Goal: Navigation & Orientation: Find specific page/section

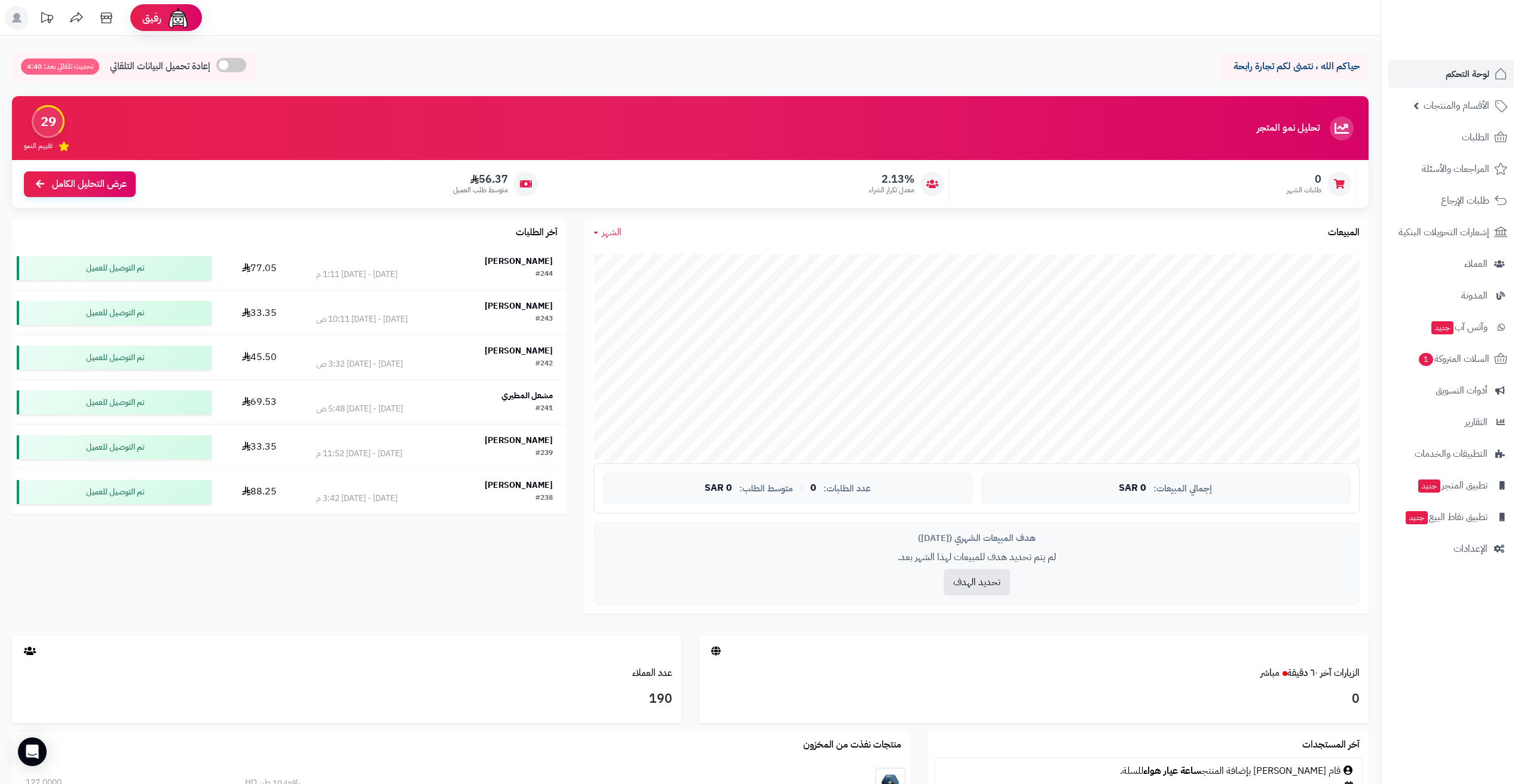
click at [1469, 67] on span "لوحة التحكم" at bounding box center [1467, 74] width 44 height 17
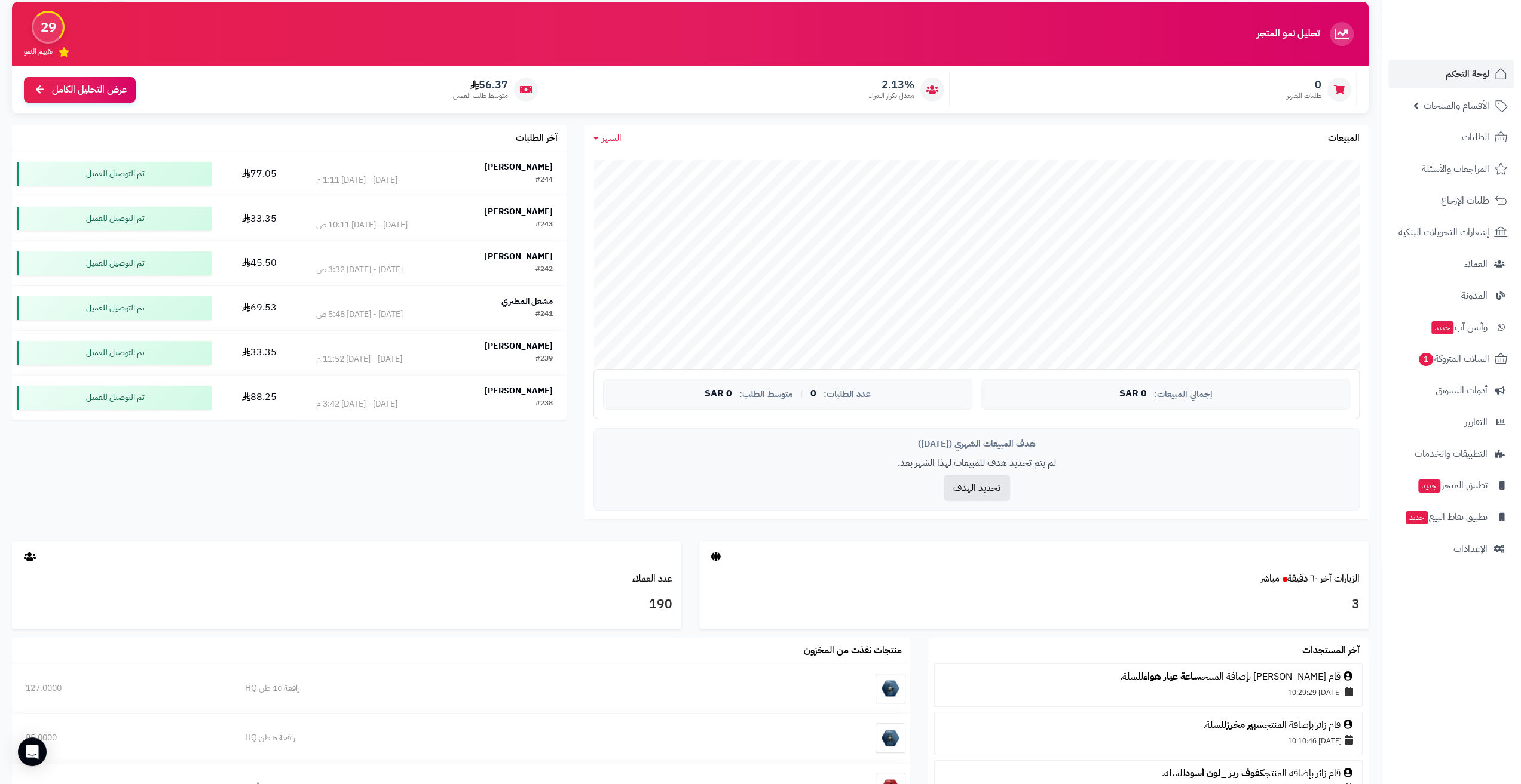
scroll to position [120, 0]
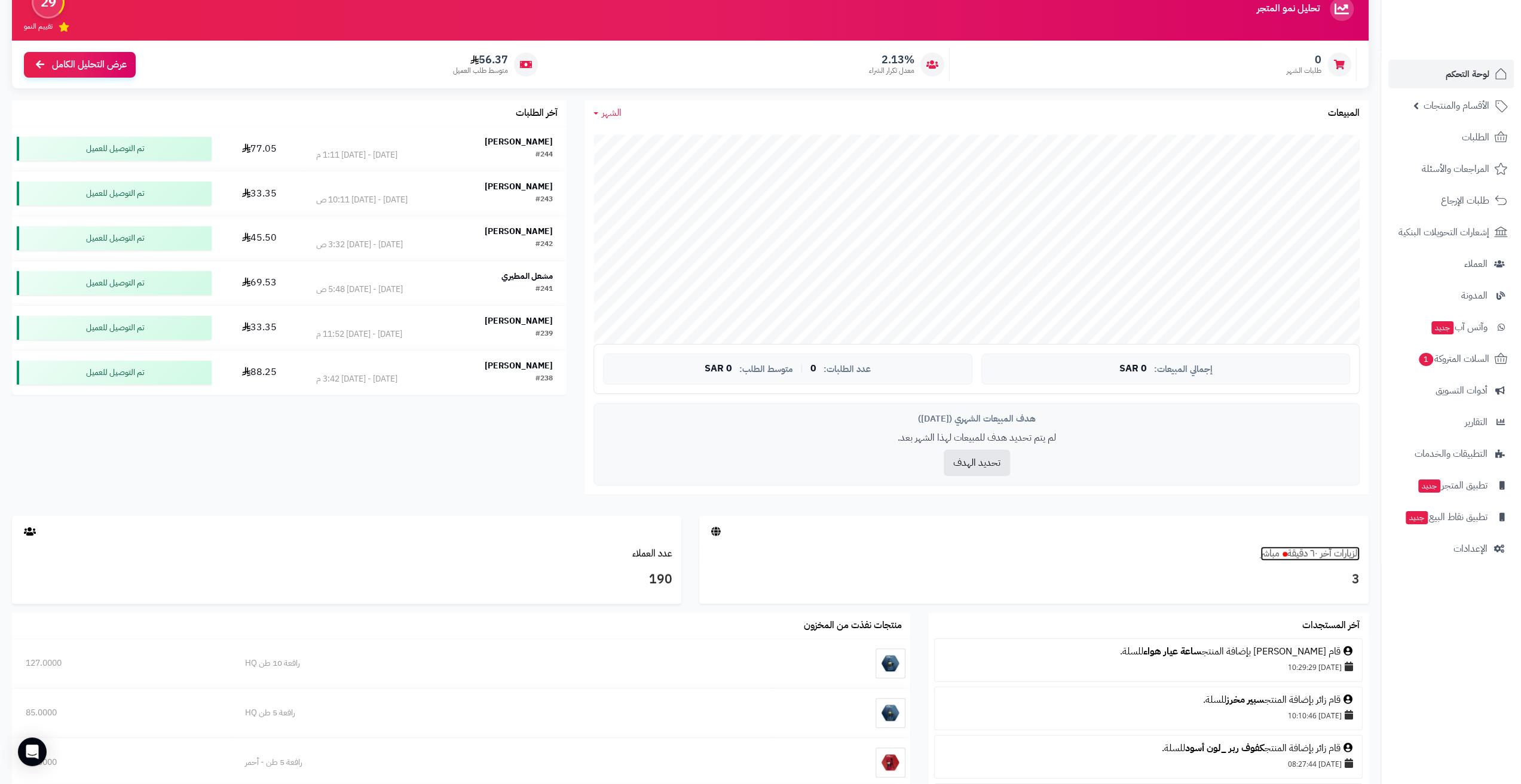
click at [1340, 547] on link "الزيارات آخر ٦٠ دقيقة مباشر" at bounding box center [1310, 554] width 99 height 15
